Goal: Task Accomplishment & Management: Complete application form

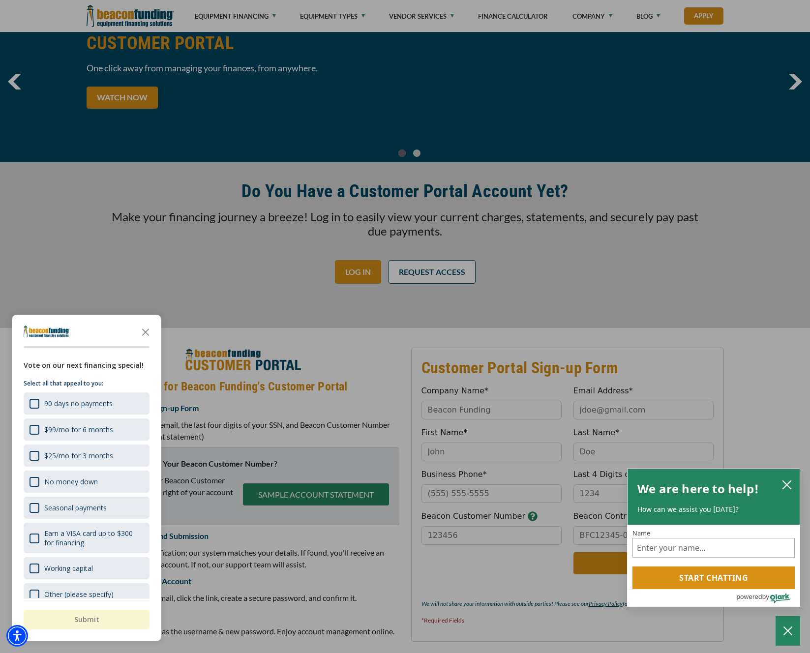
click at [461, 408] on div "button" at bounding box center [405, 326] width 810 height 653
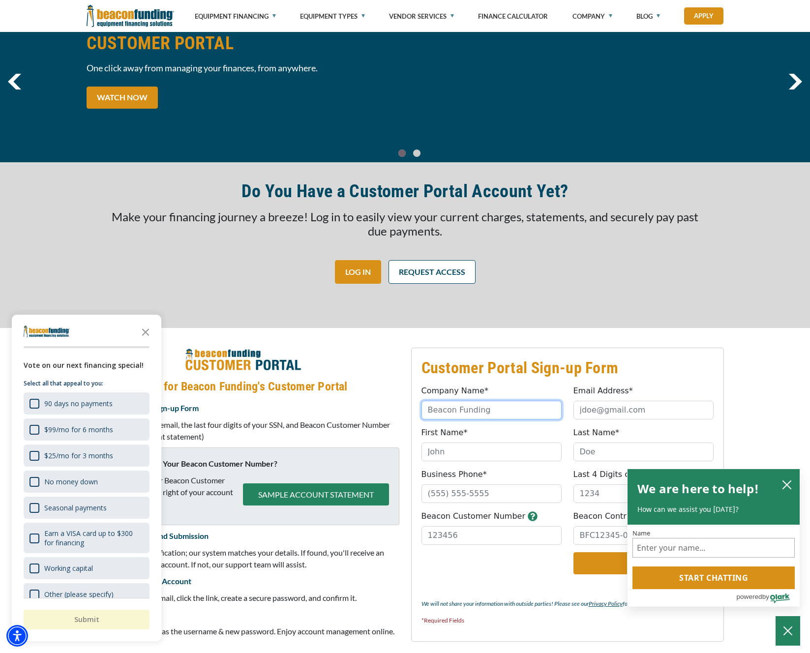
click at [474, 410] on input "Company Name*" at bounding box center [491, 410] width 140 height 19
type input "The Logos Studio"
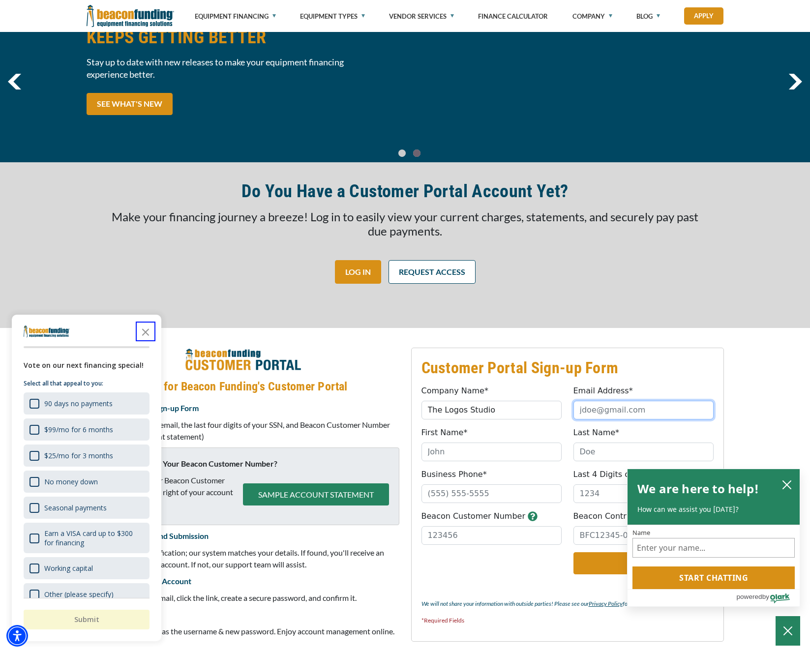
click at [595, 419] on input "Email Address*" at bounding box center [643, 410] width 140 height 19
type input "[EMAIL_ADDRESS][DOMAIN_NAME]"
click at [445, 454] on input "First Name*" at bounding box center [491, 452] width 140 height 19
type input "[PERSON_NAME]"
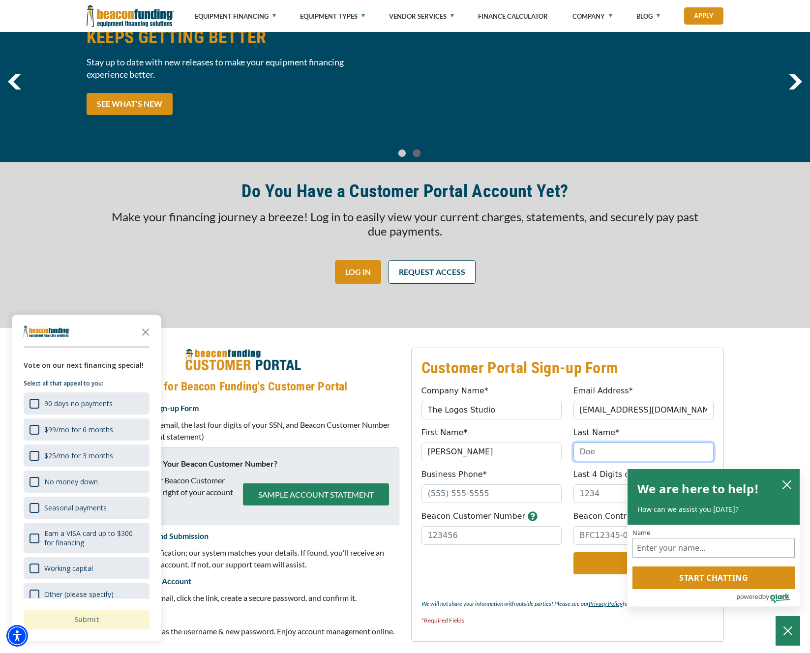
click at [638, 448] on input "Last Name*" at bounding box center [643, 452] width 140 height 19
type input "[PERSON_NAME]"
click at [472, 495] on input "Business Phone*" at bounding box center [491, 493] width 140 height 19
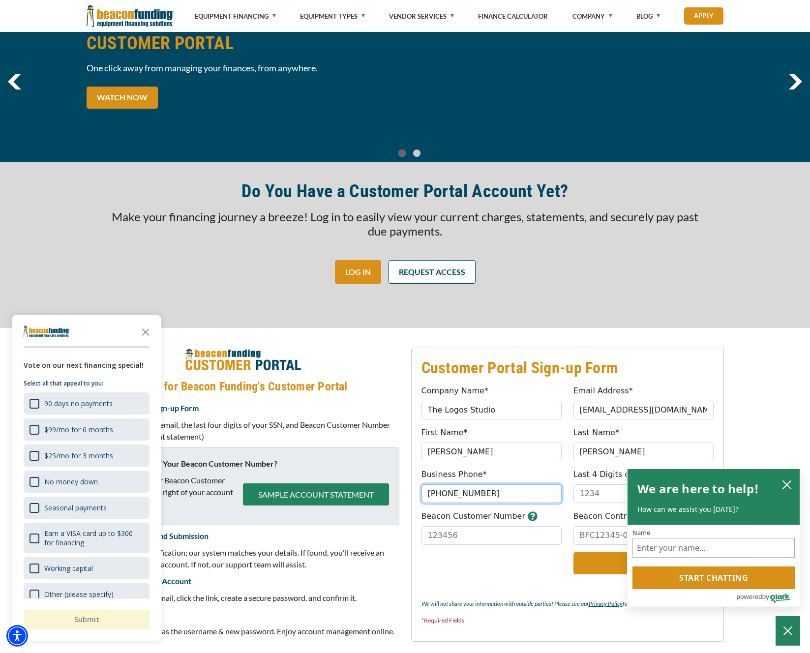
type input "(406) 600-2652"
click at [594, 501] on input "Last 4 Digits of SSN*" at bounding box center [643, 493] width 140 height 19
type input "8160"
click at [540, 535] on input "Beacon Customer Number" at bounding box center [491, 535] width 140 height 19
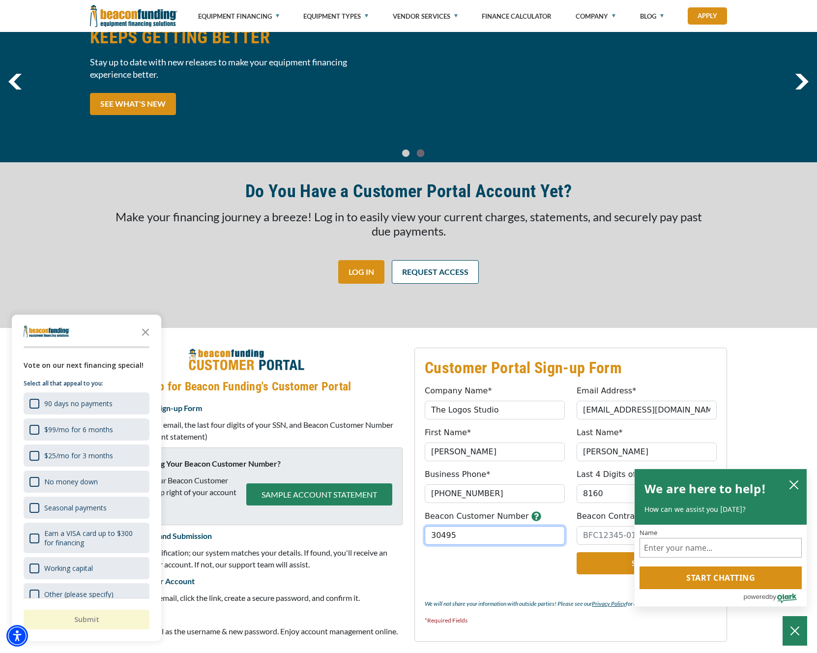
type input "30495"
click at [599, 530] on input "Beacon Contract Number" at bounding box center [647, 535] width 140 height 19
click at [799, 484] on icon "close chatbox" at bounding box center [794, 485] width 10 height 10
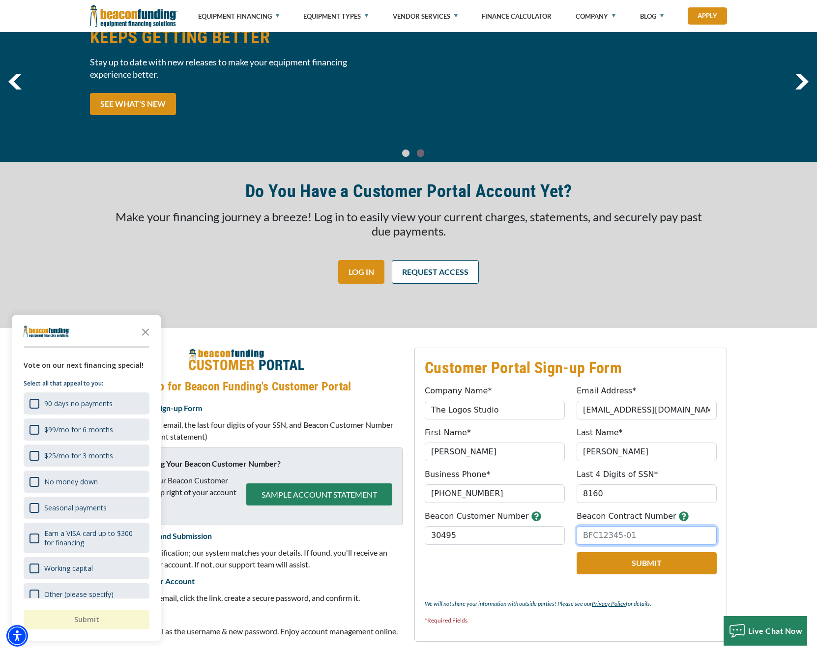
click at [641, 534] on input "Beacon Contract Number" at bounding box center [647, 535] width 140 height 19
paste input "BFC17538-01"
type input "BFC17538-01"
click at [633, 564] on button "Submit" at bounding box center [647, 563] width 140 height 22
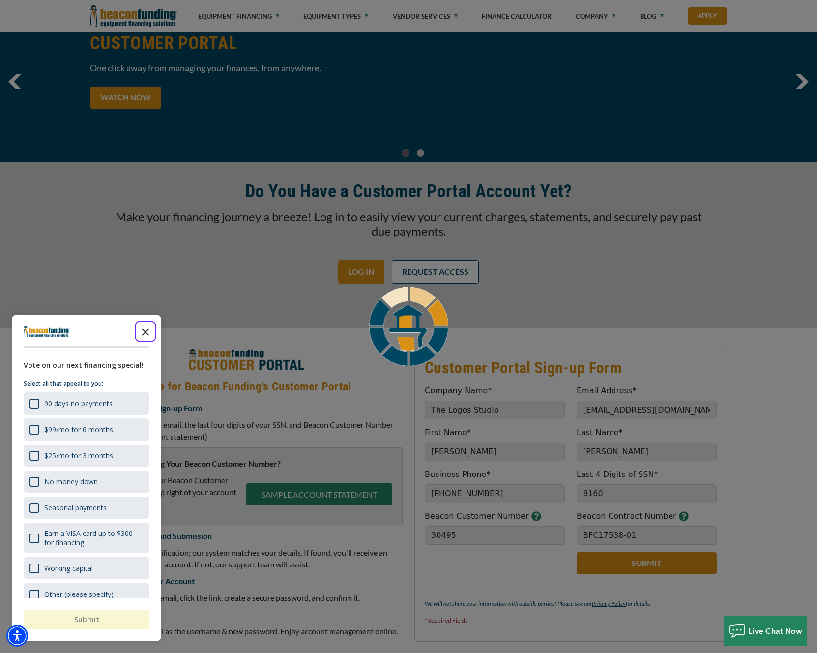
click at [148, 334] on polygon "Close the survey" at bounding box center [145, 331] width 7 height 7
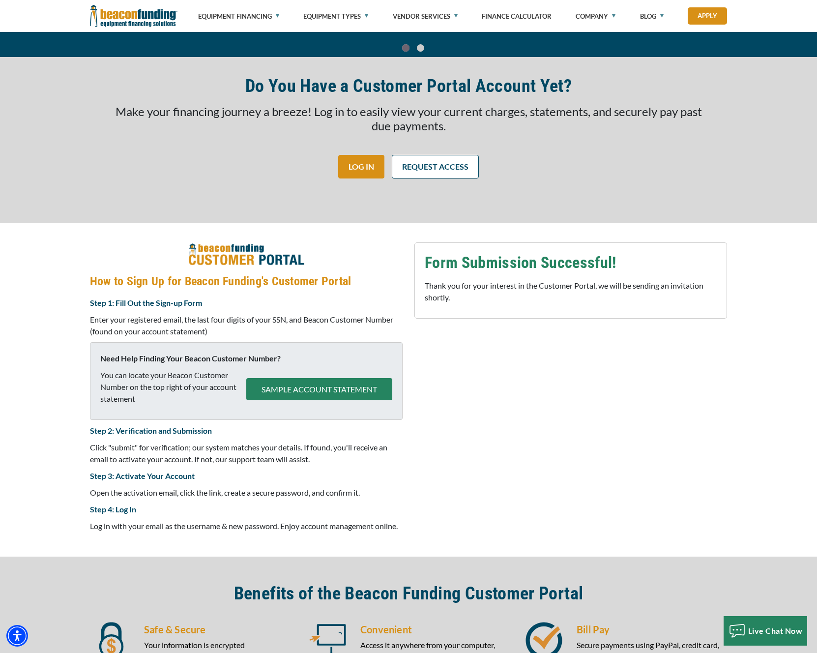
scroll to position [166, 0]
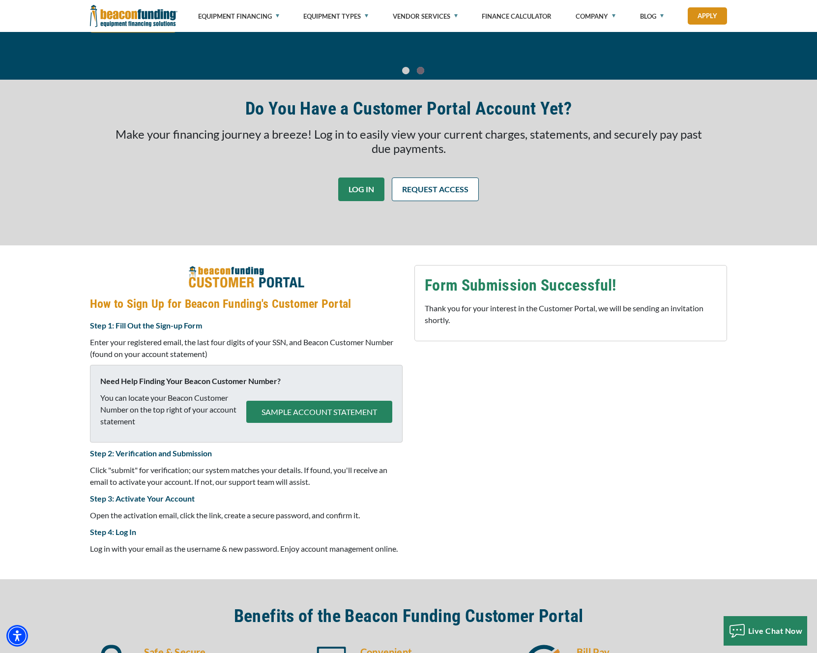
click at [365, 197] on link "LOG IN" at bounding box center [361, 190] width 46 height 24
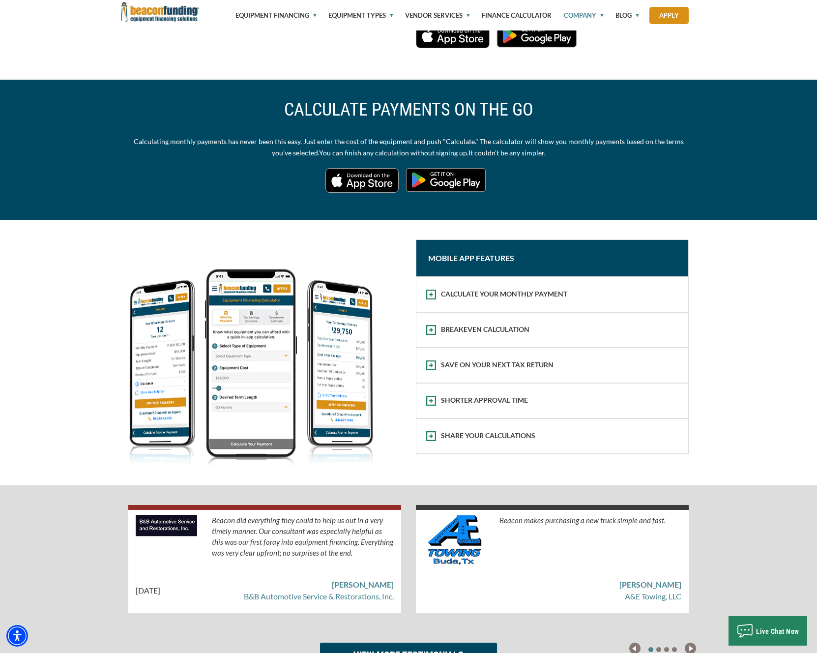
scroll to position [536, 0]
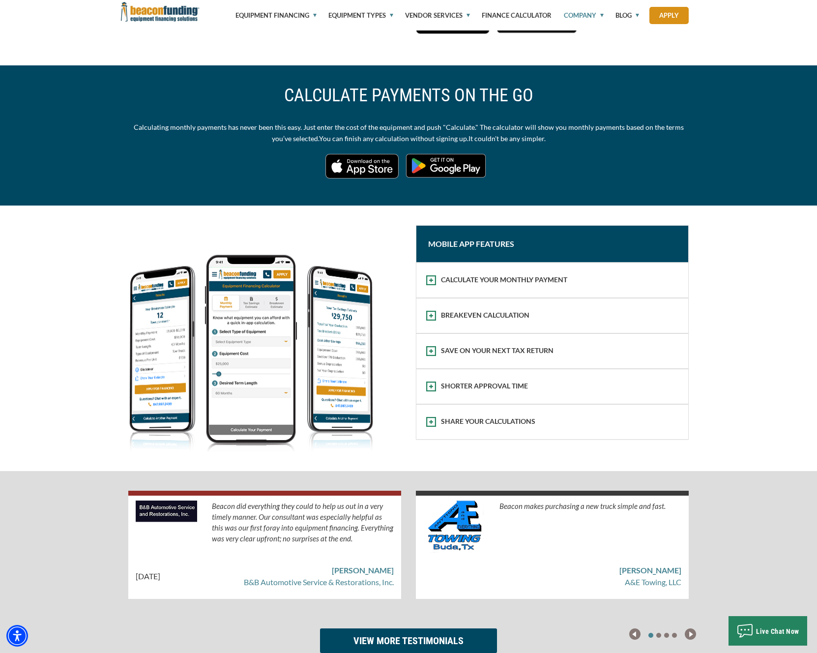
click at [497, 307] on div "BREAKEVEN CALCULATION" at bounding box center [552, 315] width 272 height 34
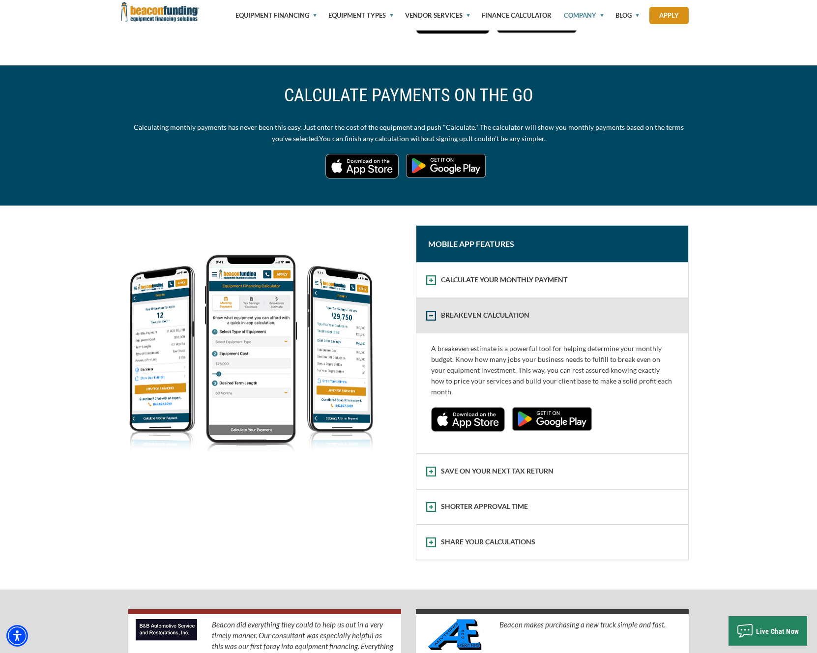
click at [502, 279] on div "CALCULATE YOUR MONTHLY PAYMENT" at bounding box center [552, 280] width 272 height 34
